Goal: Information Seeking & Learning: Learn about a topic

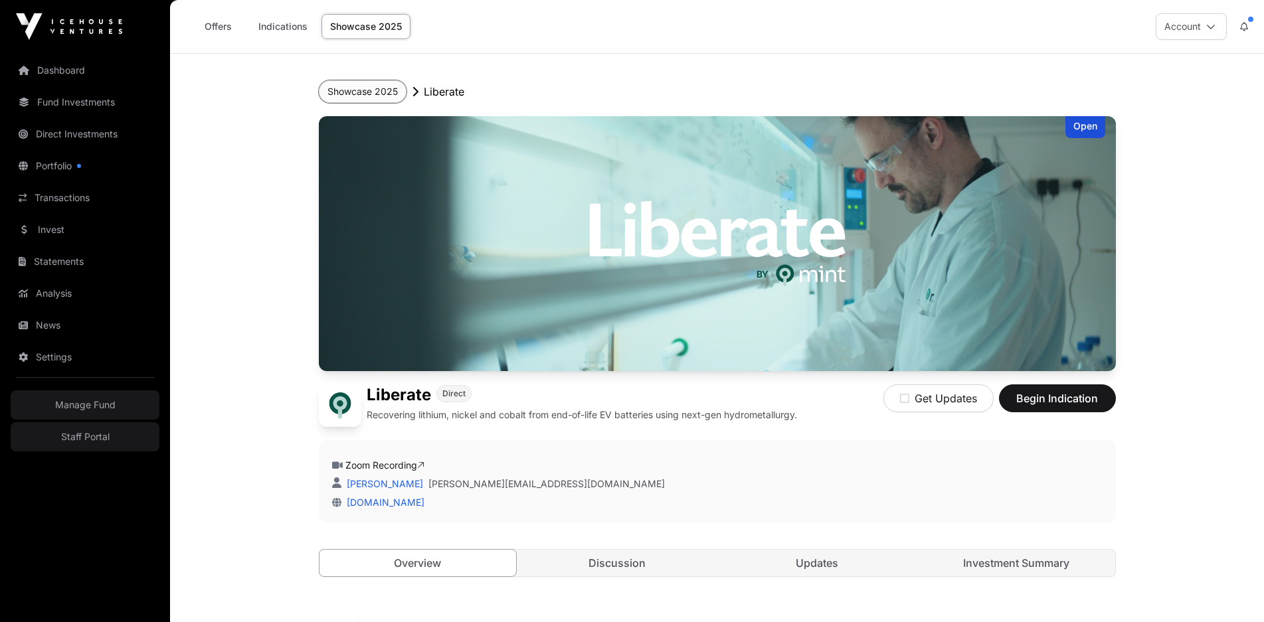
click at [348, 82] on button "Showcase 2025" at bounding box center [363, 91] width 88 height 23
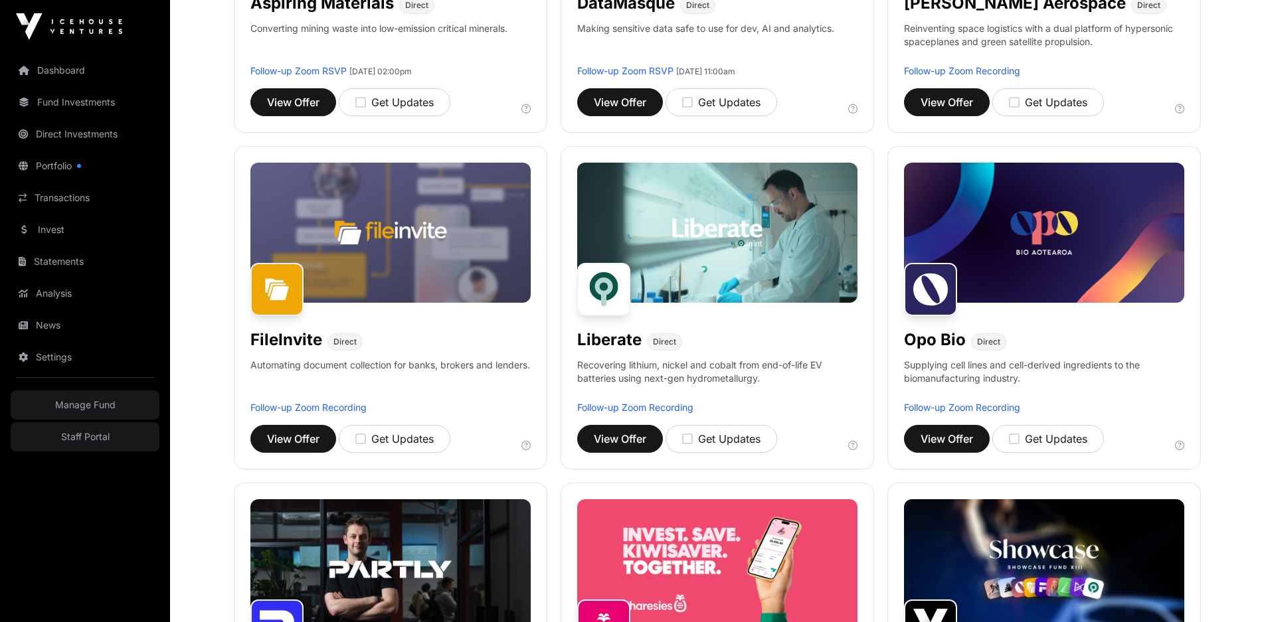
scroll to position [399, 0]
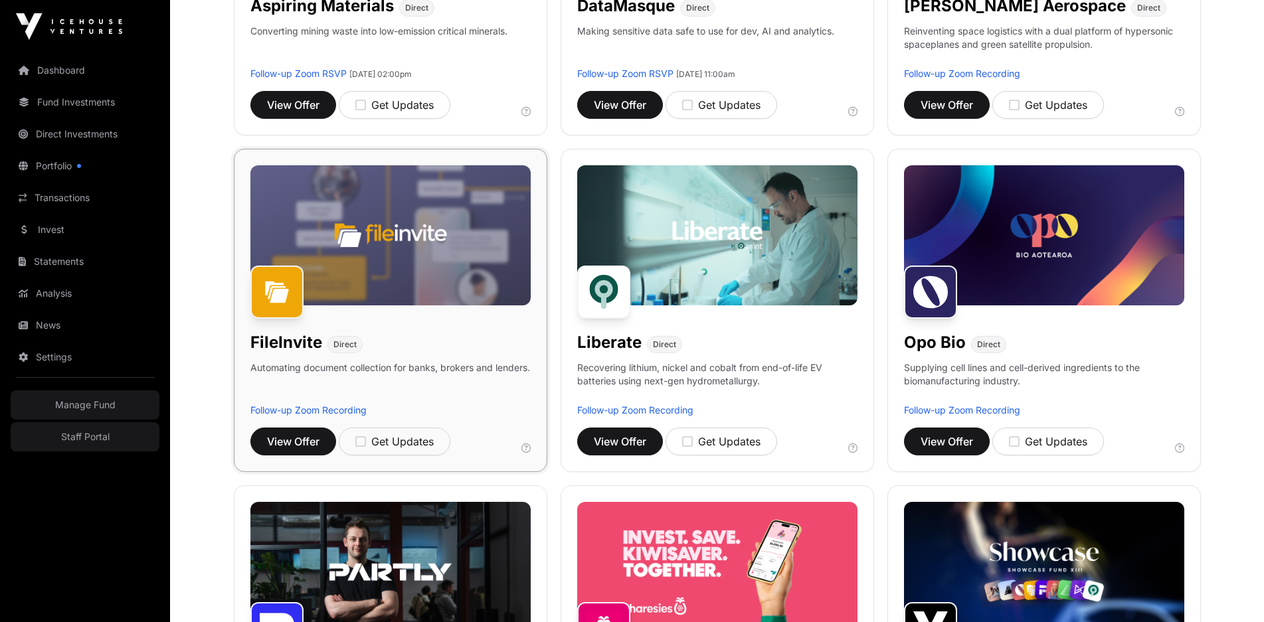
click at [445, 271] on img at bounding box center [390, 235] width 280 height 140
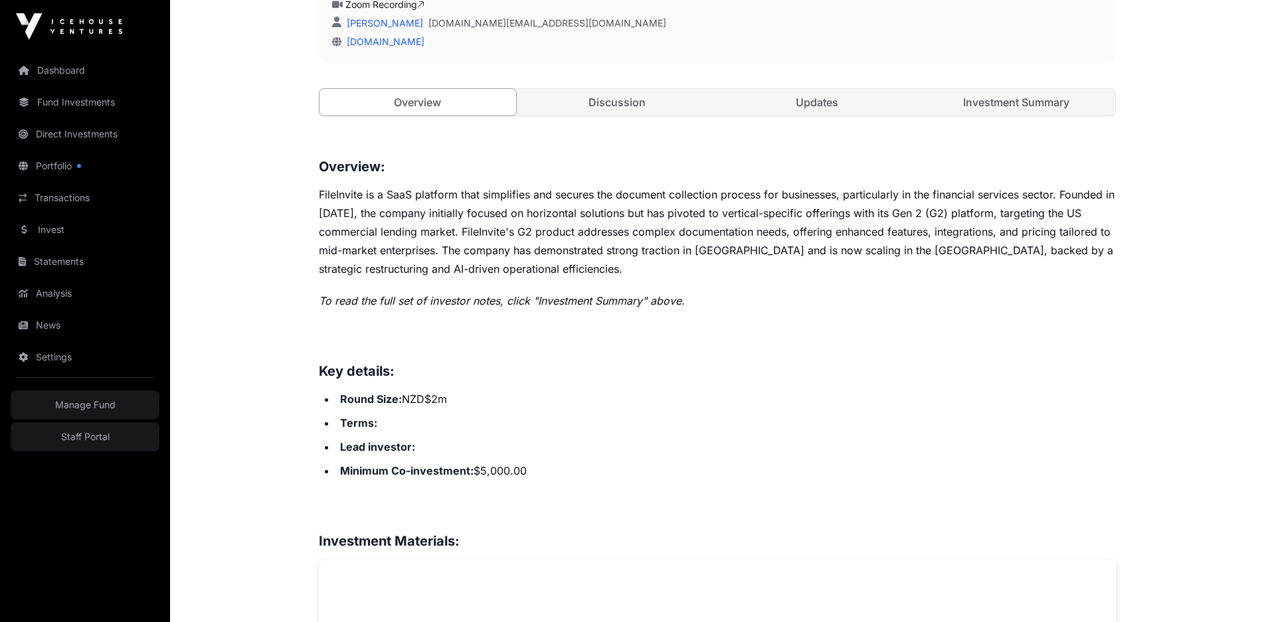
scroll to position [151, 0]
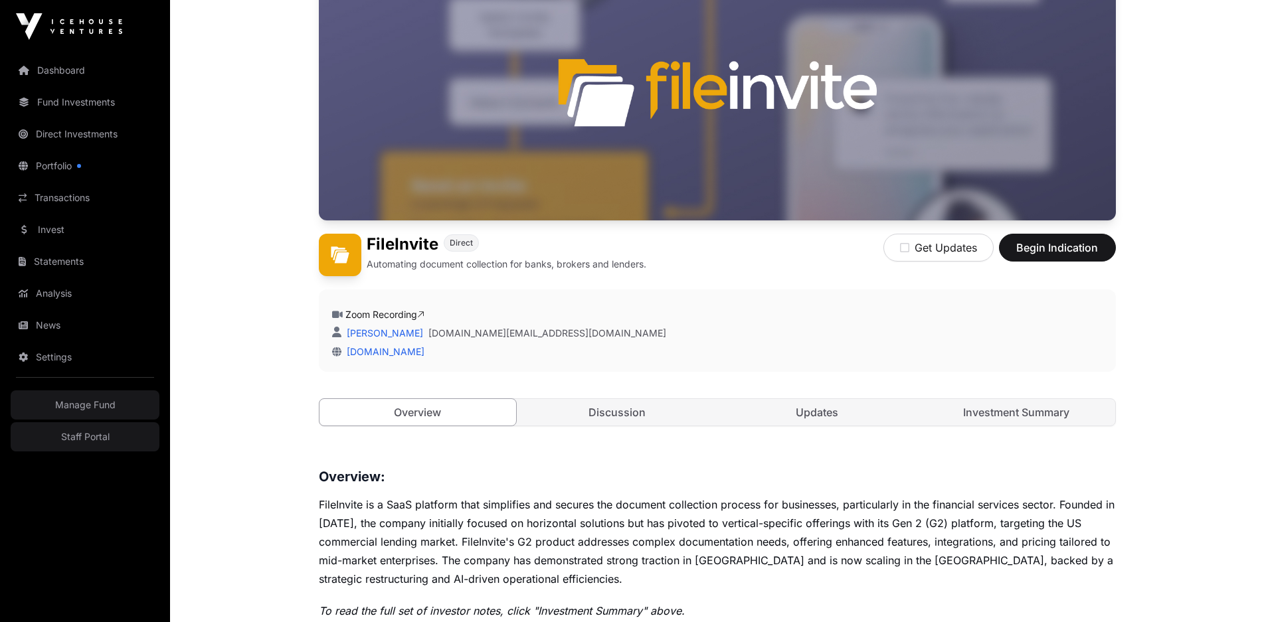
click at [573, 274] on div "FileInvite Direct Automating document collection for banks, brokers and lenders." at bounding box center [483, 255] width 328 height 43
click at [573, 273] on div "FileInvite Direct Automating document collection for banks, brokers and lenders." at bounding box center [483, 255] width 328 height 43
click at [547, 269] on p "Automating document collection for banks, brokers and lenders." at bounding box center [507, 264] width 280 height 13
click at [1037, 326] on div "Zoom Recording [PERSON_NAME] [DOMAIN_NAME][EMAIL_ADDRESS][DOMAIN_NAME] [DOMAIN_…" at bounding box center [717, 333] width 771 height 50
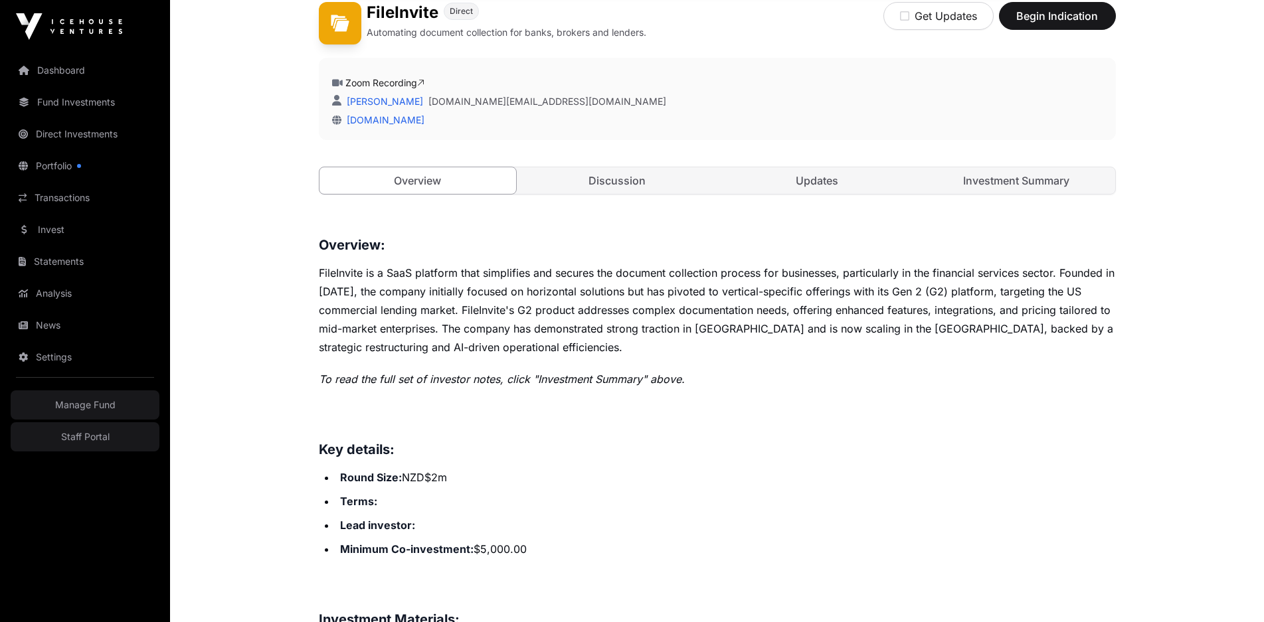
scroll to position [372, 0]
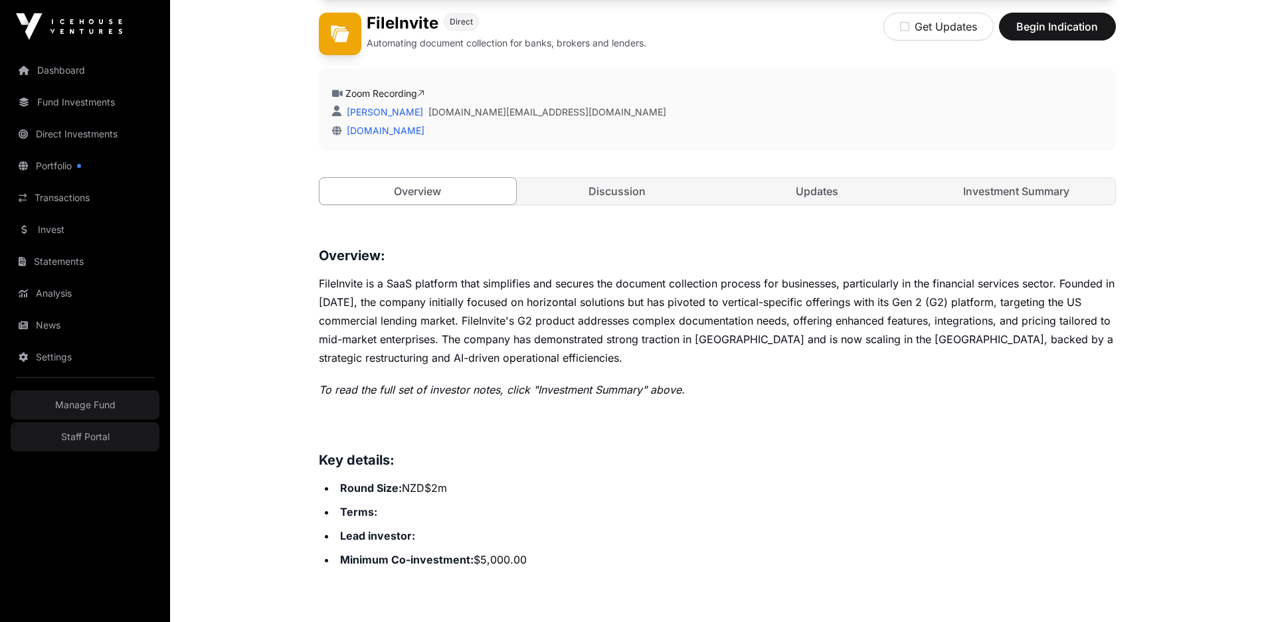
click at [638, 335] on p "FileInvite is a SaaS platform that simplifies and secures the document collecti…" at bounding box center [717, 320] width 797 height 93
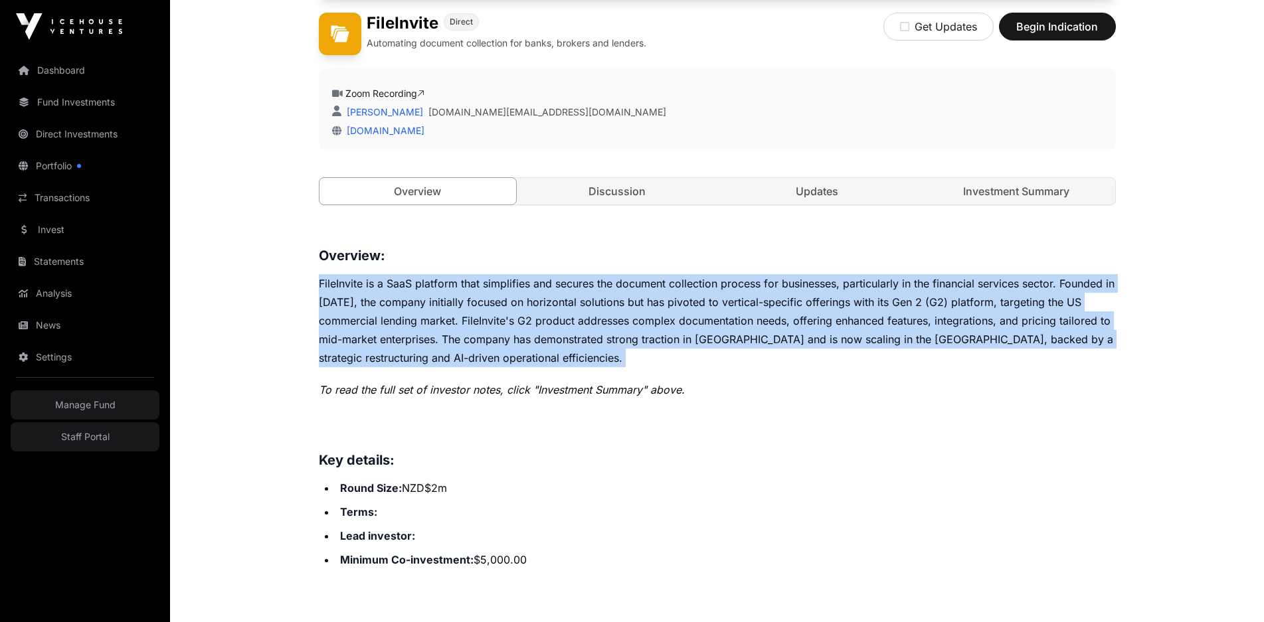
click at [638, 335] on p "FileInvite is a SaaS platform that simplifies and secures the document collecti…" at bounding box center [717, 320] width 797 height 93
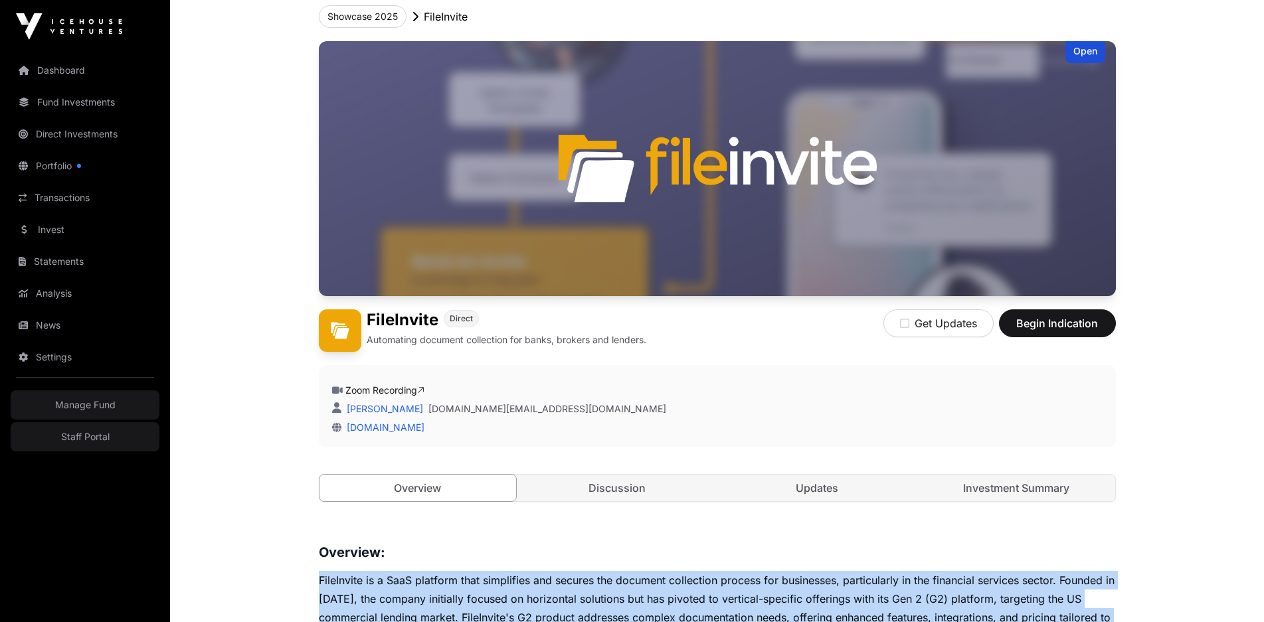
scroll to position [221, 0]
